Goal: Task Accomplishment & Management: Manage account settings

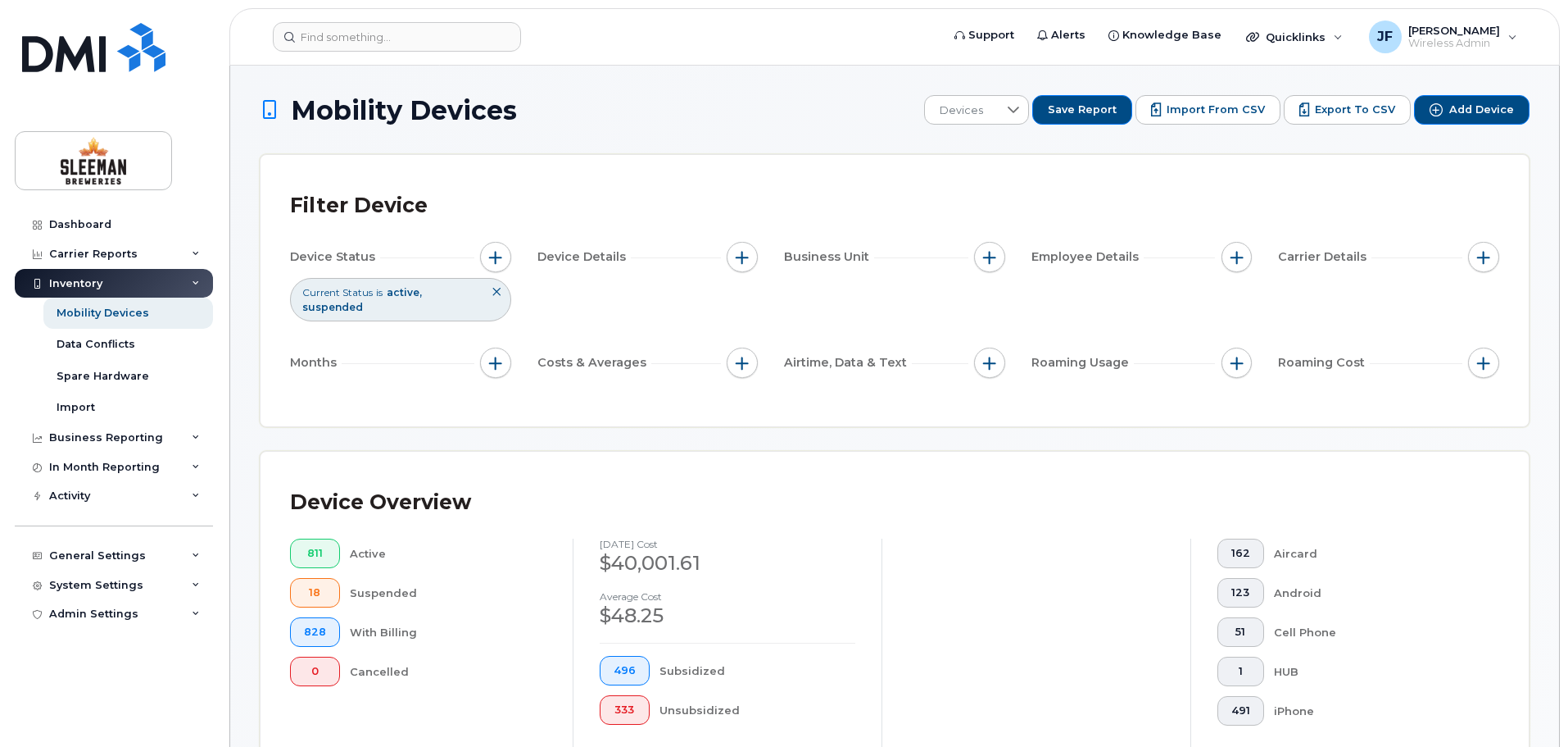
scroll to position [957, 0]
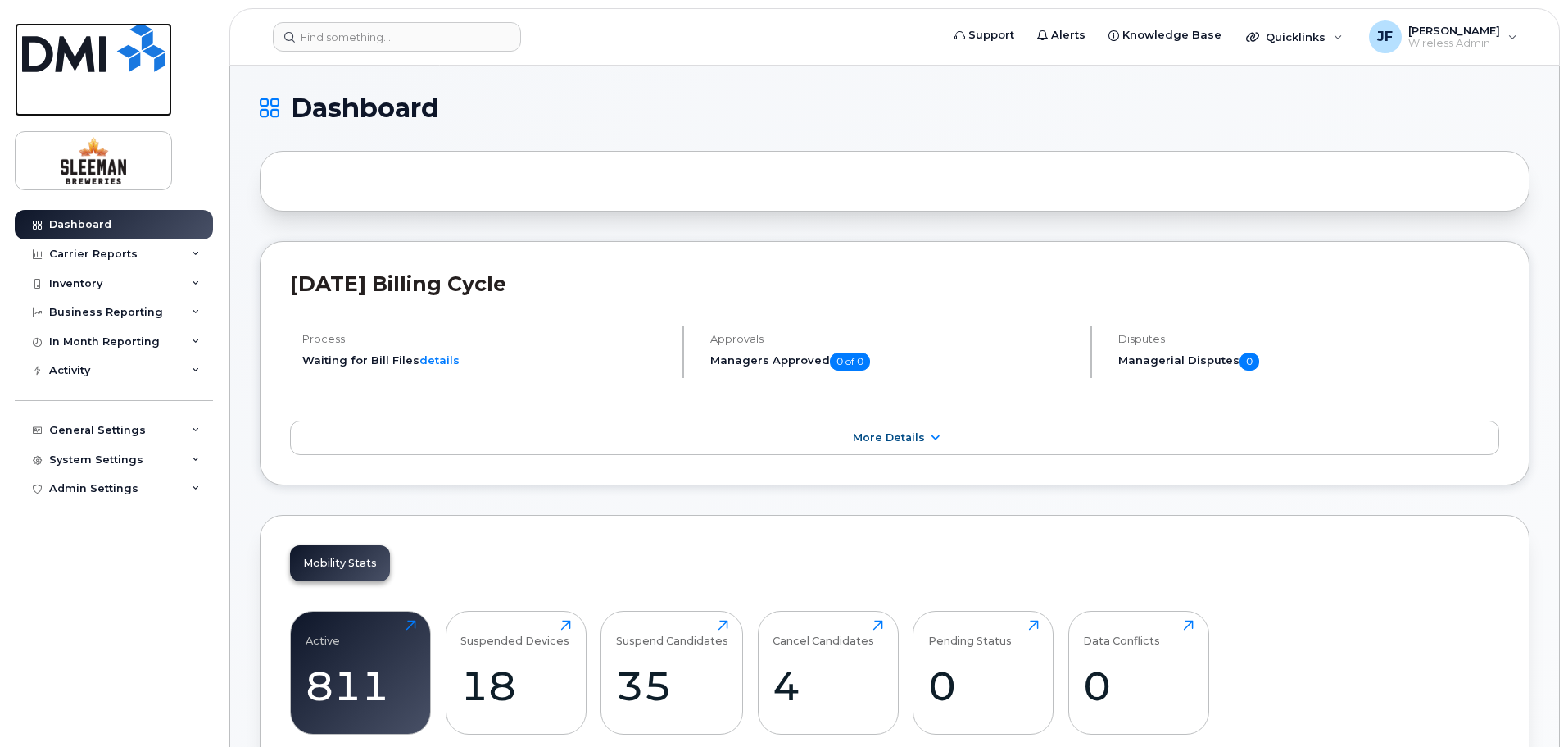
click at [56, 55] on img at bounding box center [93, 47] width 143 height 50
drag, startPoint x: 5, startPoint y: 9, endPoint x: 206, endPoint y: 101, distance: 221.1
click at [206, 101] on div "Dashboard Carrier Reports Monthly Billing Data Daily Data Pooling Data Behavior…" at bounding box center [111, 374] width 222 height 747
drag, startPoint x: 102, startPoint y: 74, endPoint x: 685, endPoint y: 79, distance: 583.0
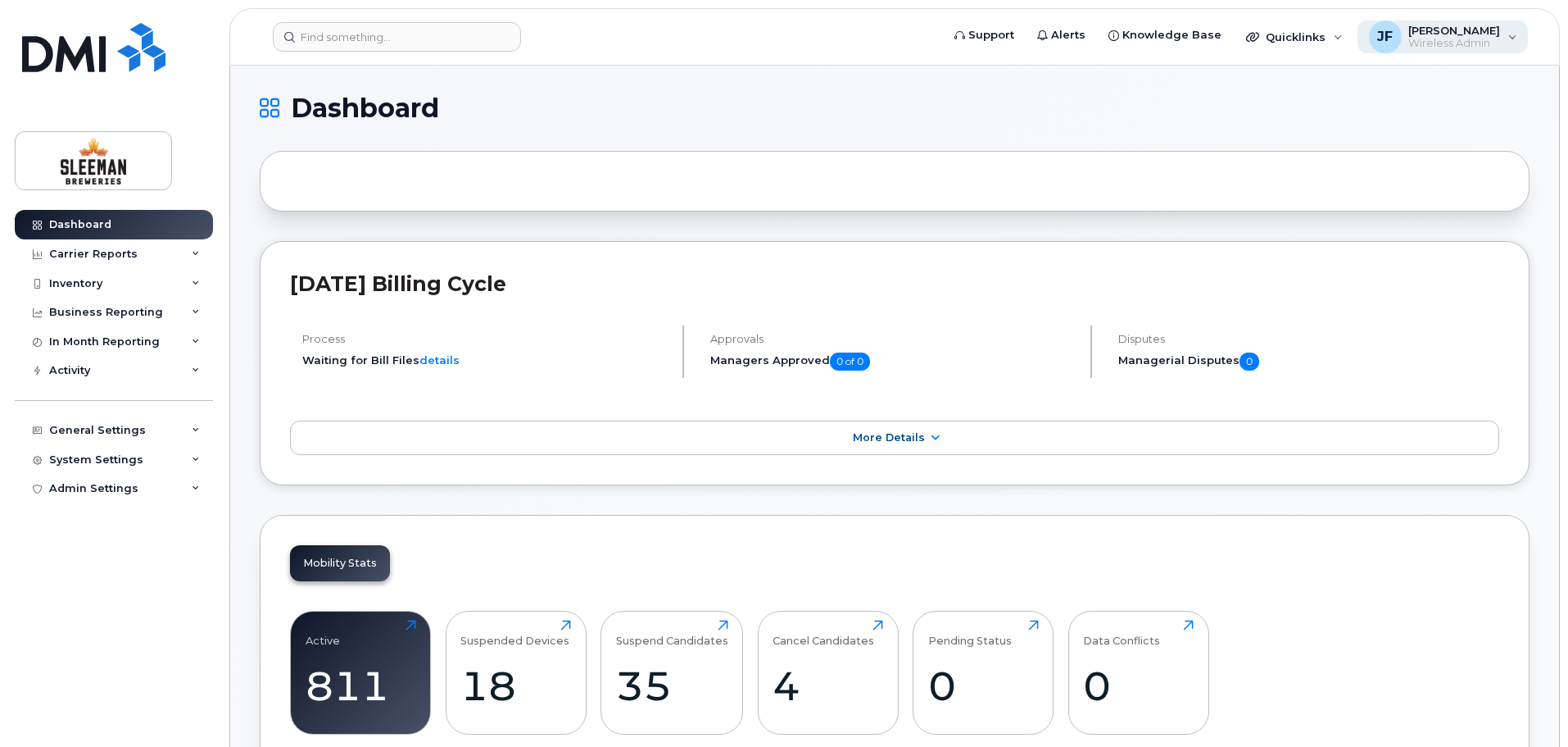
click at [1511, 32] on div "JF John Fonseca Wireless Admin" at bounding box center [1443, 36] width 171 height 33
click at [115, 475] on div "Admin Settings" at bounding box center [114, 488] width 198 height 29
click at [75, 467] on div "System Settings" at bounding box center [114, 459] width 198 height 29
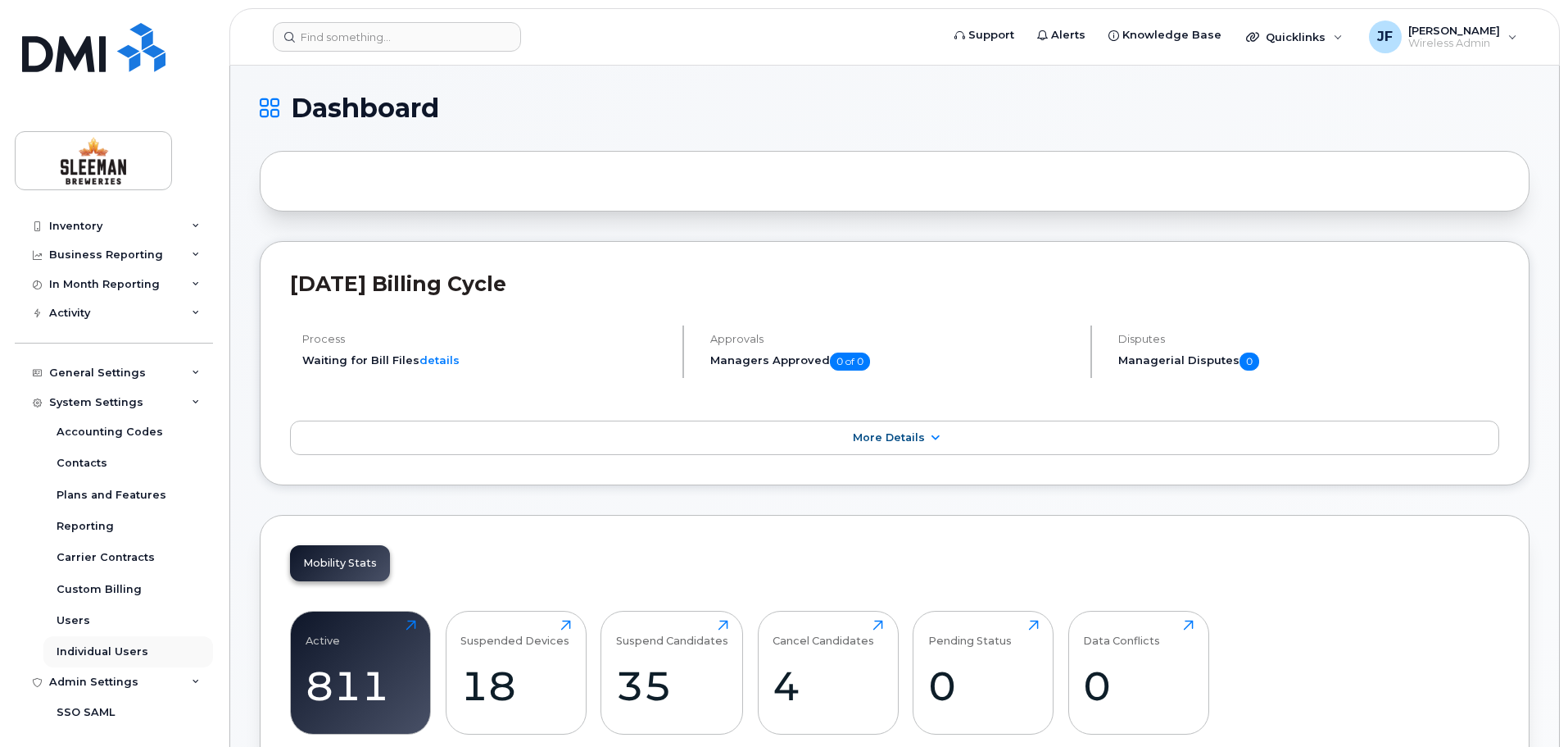
scroll to position [82, 0]
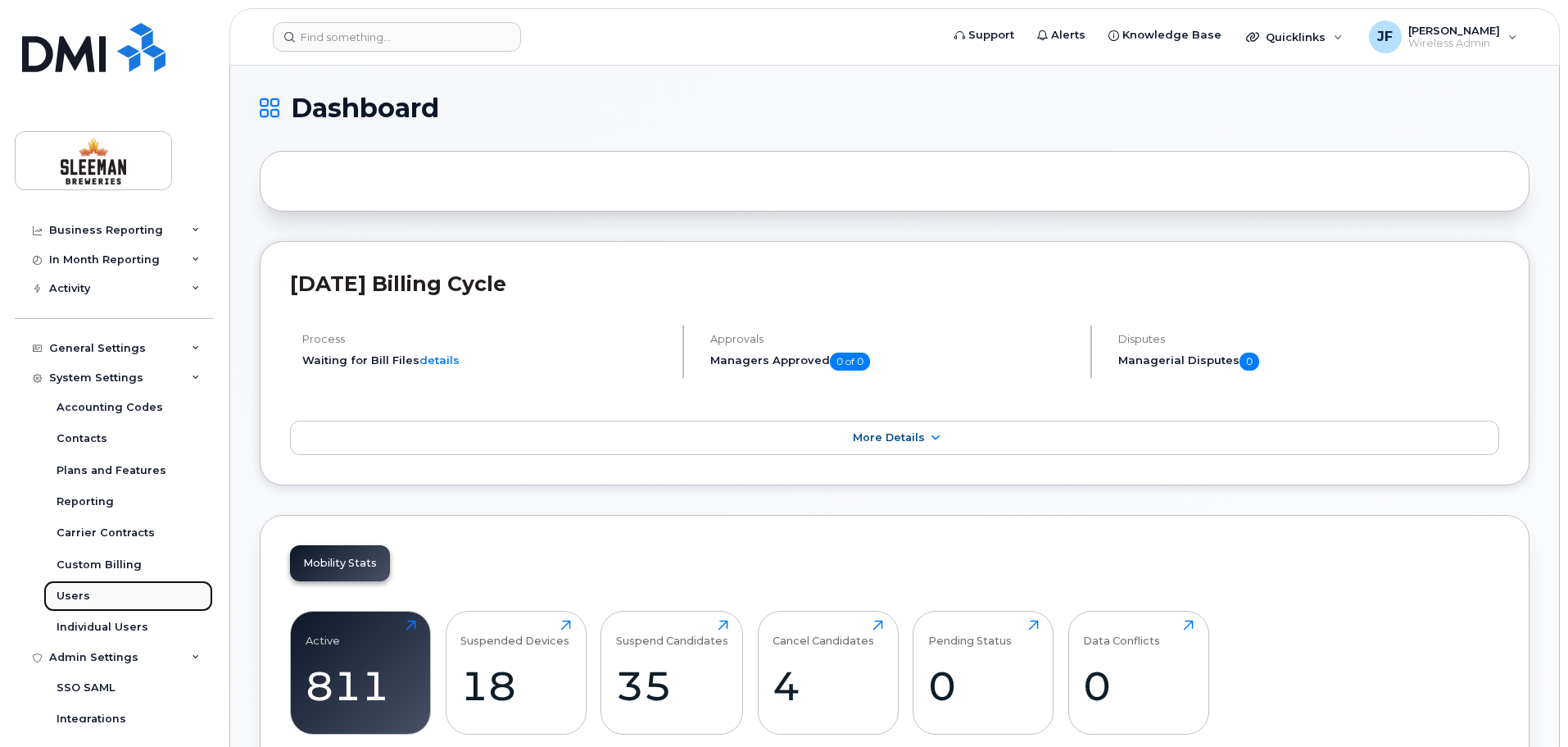
click at [52, 598] on link "Users" at bounding box center [128, 595] width 169 height 31
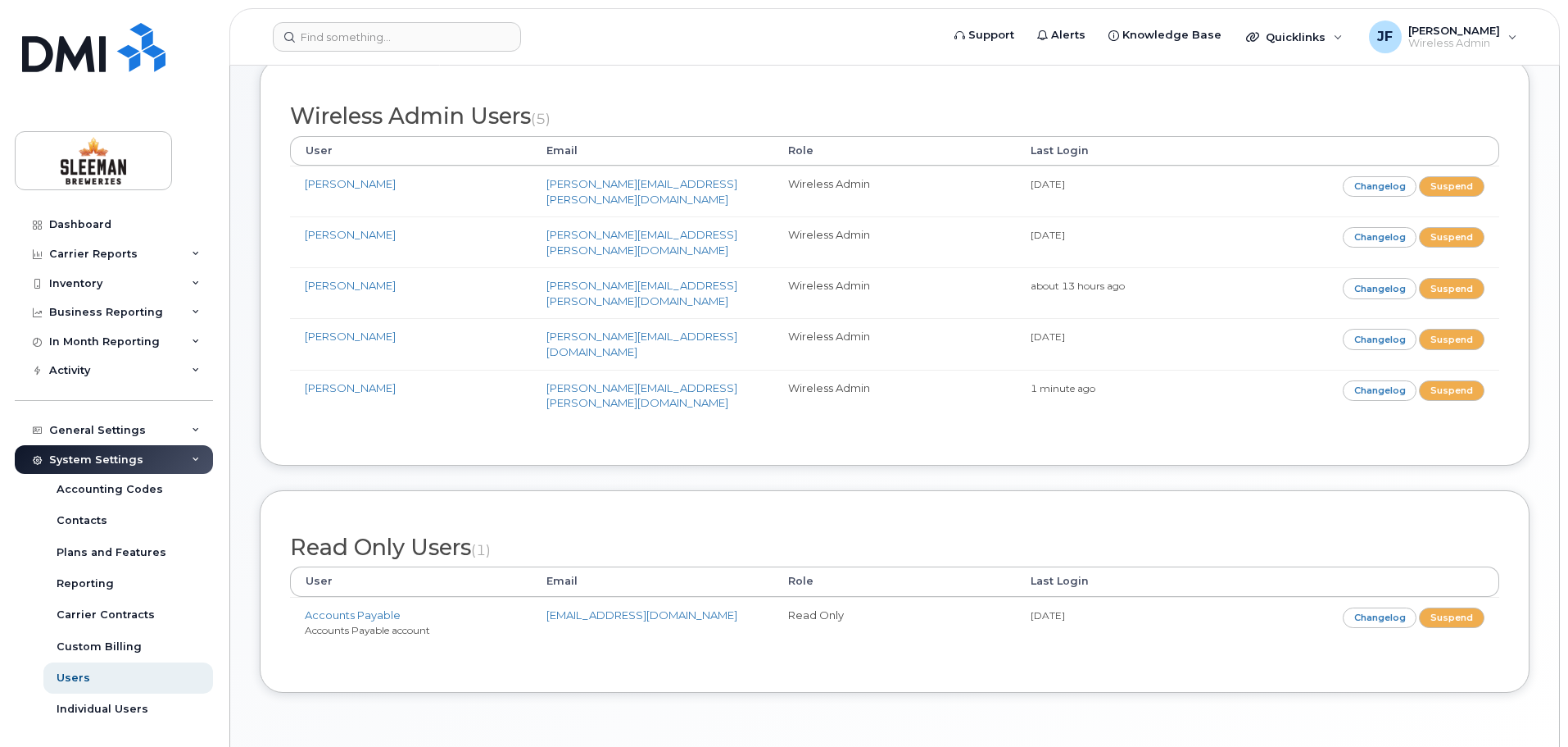
scroll to position [97, 0]
